Goal: Transaction & Acquisition: Book appointment/travel/reservation

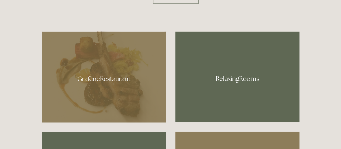
scroll to position [267, 0]
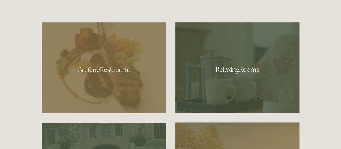
click at [255, 68] on div at bounding box center [237, 67] width 124 height 91
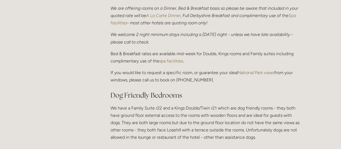
scroll to position [209, 0]
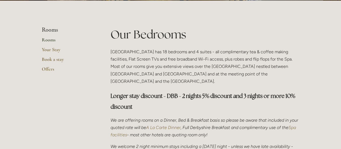
scroll to position [101, 0]
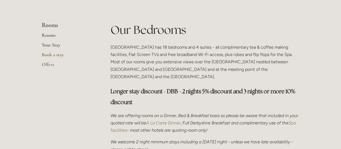
click at [47, 44] on link "Your Stay" at bounding box center [67, 47] width 51 height 10
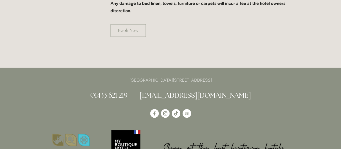
scroll to position [430, 0]
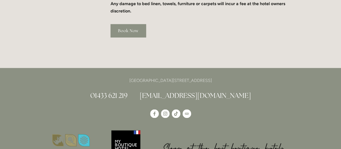
click at [132, 27] on link "Book Now" at bounding box center [129, 30] width 36 height 13
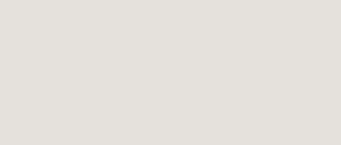
scroll to position [594, 0]
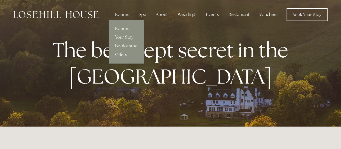
click at [124, 28] on link "Rooms" at bounding box center [126, 28] width 35 height 9
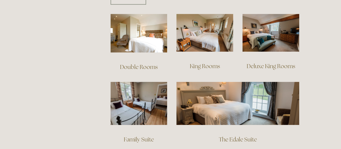
scroll to position [366, 0]
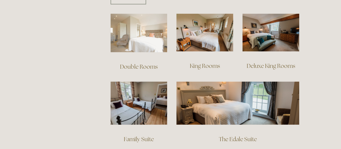
click at [144, 43] on img at bounding box center [139, 32] width 57 height 39
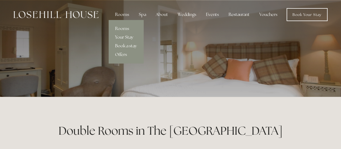
click at [129, 39] on link "Your Stay" at bounding box center [126, 37] width 35 height 9
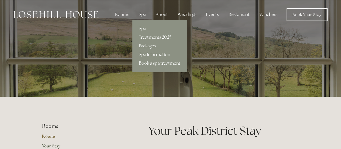
click at [158, 55] on link "Spa Information" at bounding box center [159, 54] width 54 height 9
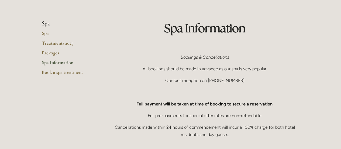
scroll to position [35, 0]
